Goal: Task Accomplishment & Management: Complete application form

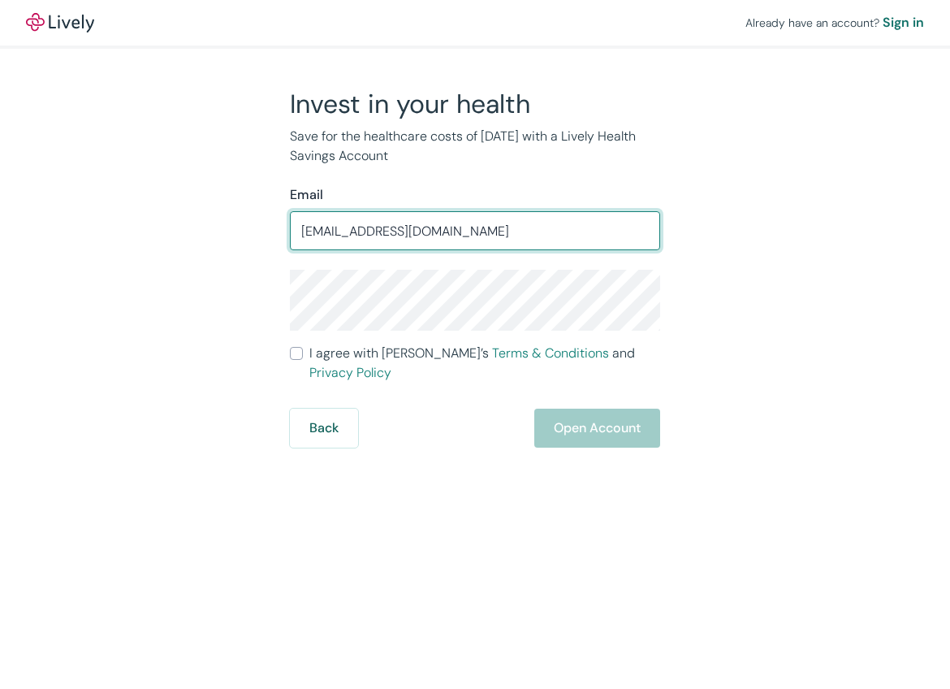
type input "[EMAIL_ADDRESS][DOMAIN_NAME]"
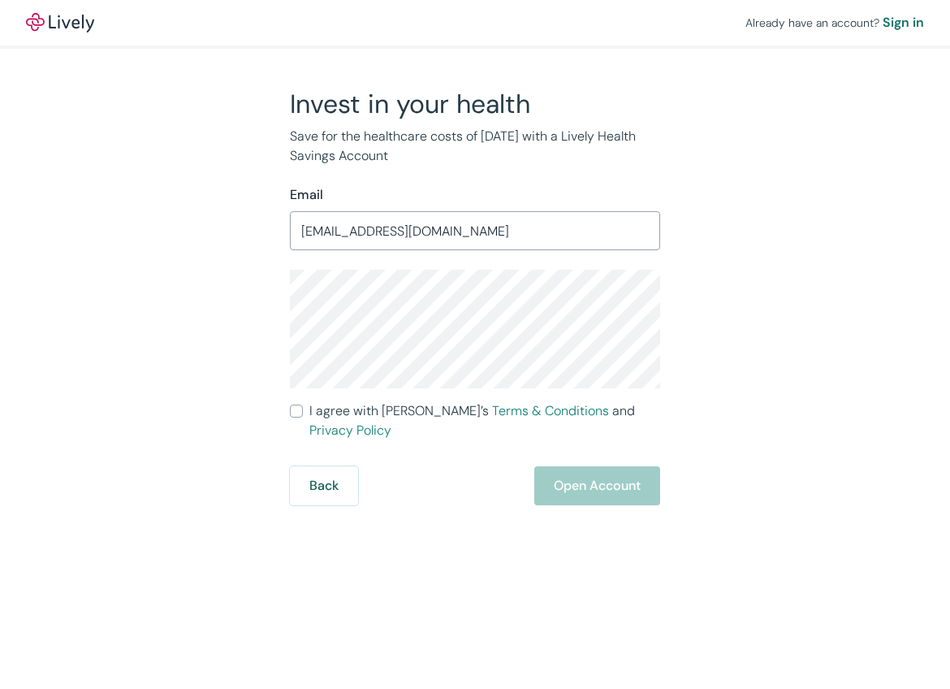
click at [353, 406] on span "I agree with Lively’s Terms & Conditions and Privacy Policy" at bounding box center [485, 420] width 351 height 39
click at [303, 406] on input "I agree with Lively’s Terms & Conditions and Privacy Policy" at bounding box center [296, 411] width 13 height 13
checkbox input "true"
click at [565, 483] on button "Open Account" at bounding box center [598, 485] width 126 height 39
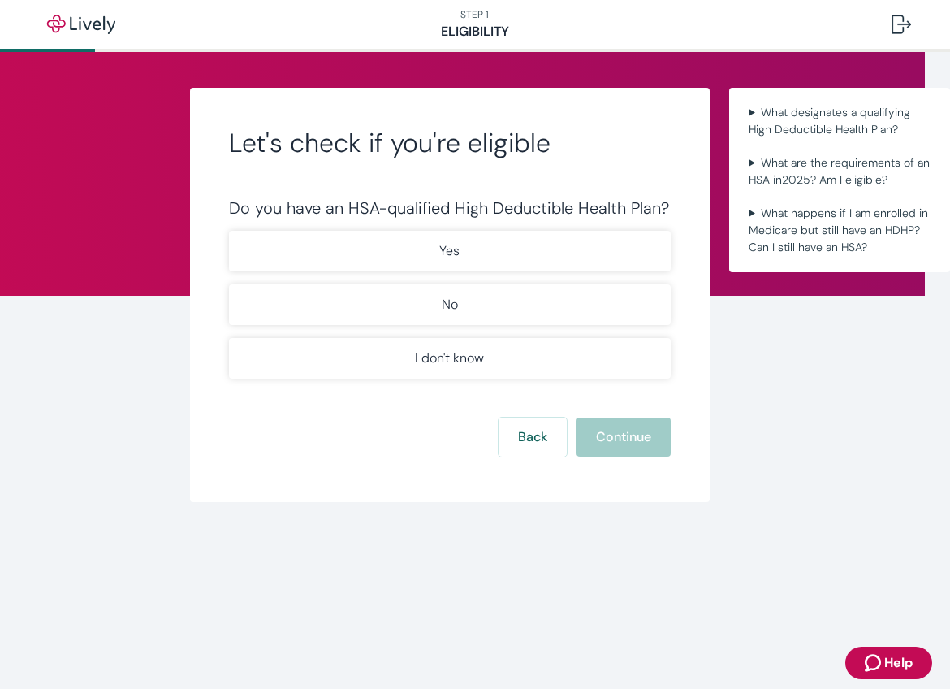
scroll to position [0, 25]
click at [782, 108] on summary "What designates a qualifying High Deductible Health Plan?" at bounding box center [840, 121] width 195 height 41
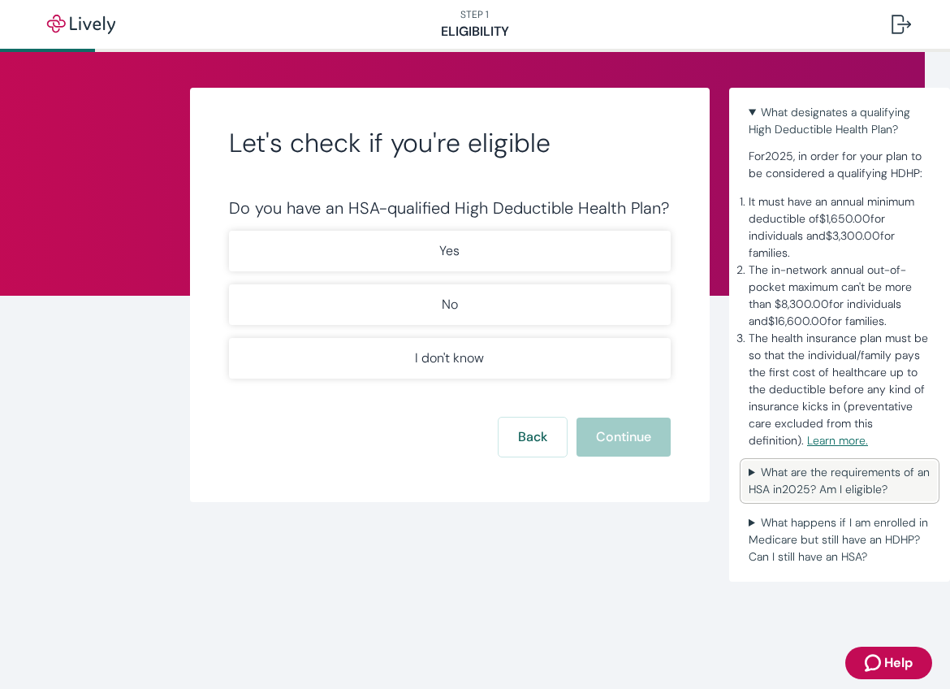
click at [795, 487] on summary "What are the requirements of an HSA in [DATE] ? Am I eligible?" at bounding box center [840, 481] width 195 height 41
